Goal: Navigation & Orientation: Find specific page/section

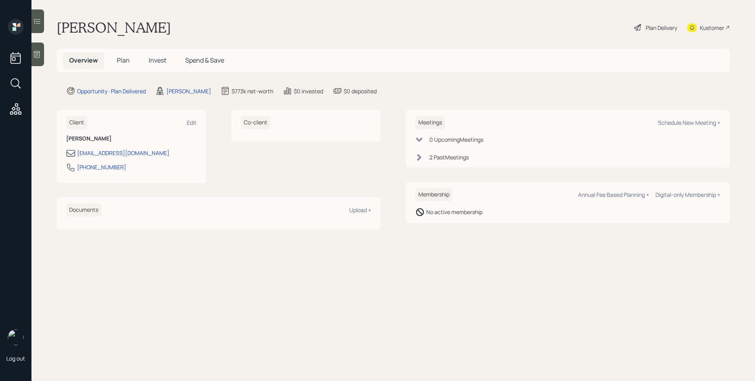
click at [125, 58] on span "Plan" at bounding box center [123, 60] width 13 height 9
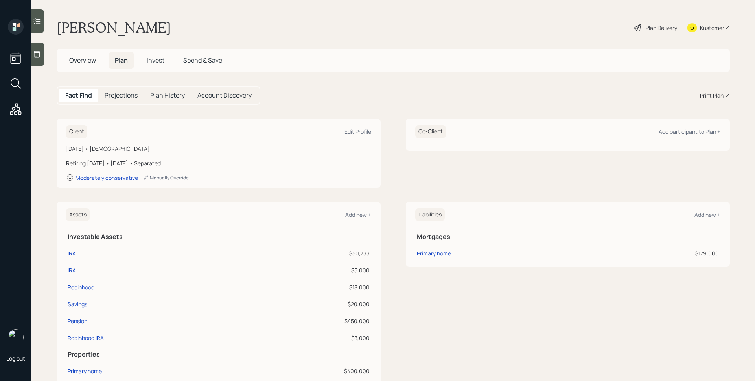
click at [164, 58] on span "Invest" at bounding box center [156, 60] width 18 height 9
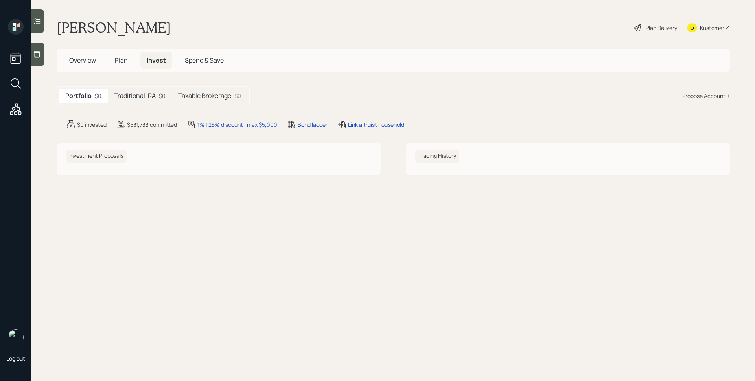
drag, startPoint x: 199, startPoint y: 106, endPoint x: 197, endPoint y: 97, distance: 8.8
click at [199, 106] on main "Cathy Mccullough Plan Delivery Kustomer Overview Plan Invest Spend & Save Portf…" at bounding box center [392, 190] width 723 height 381
click at [197, 95] on h5 "Taxable Brokerage" at bounding box center [204, 95] width 53 height 7
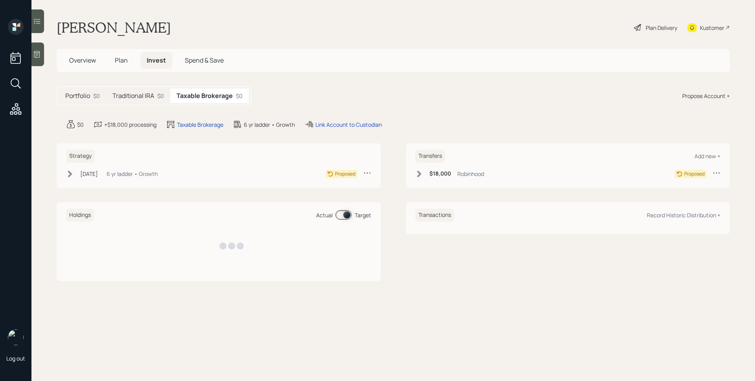
click at [136, 89] on div "Traditional IRA $0" at bounding box center [138, 95] width 64 height 15
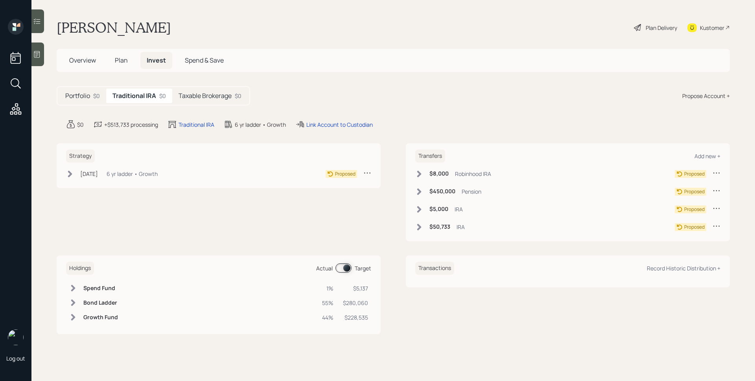
click at [82, 94] on h5 "Portfolio" at bounding box center [77, 95] width 25 height 7
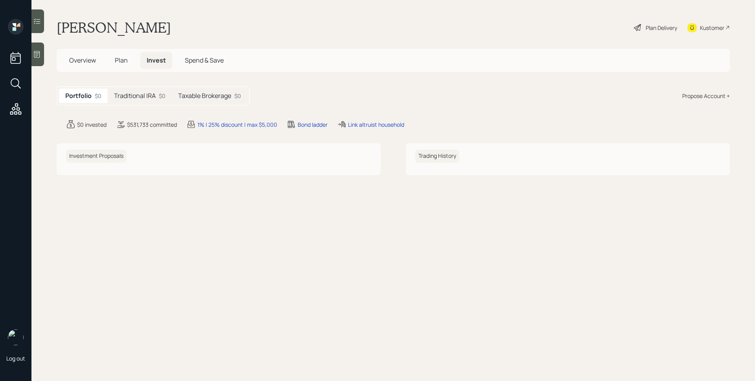
click at [79, 56] on span "Overview" at bounding box center [82, 60] width 27 height 9
